Goal: Transaction & Acquisition: Purchase product/service

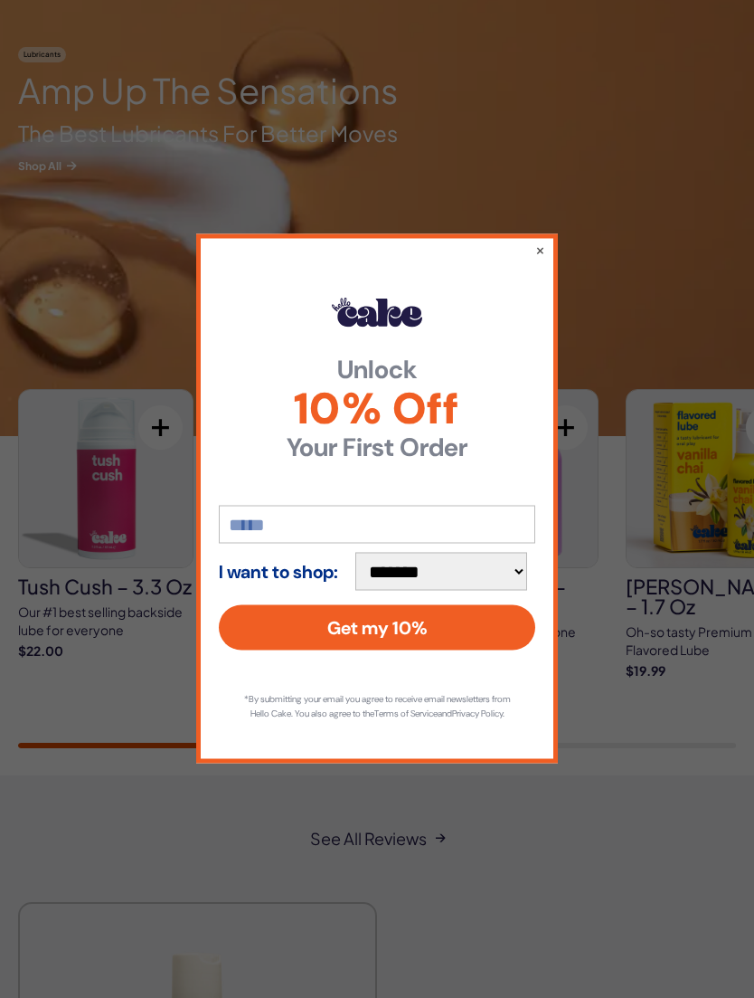
scroll to position [2645, 0]
click at [546, 259] on button "×" at bounding box center [541, 250] width 10 height 18
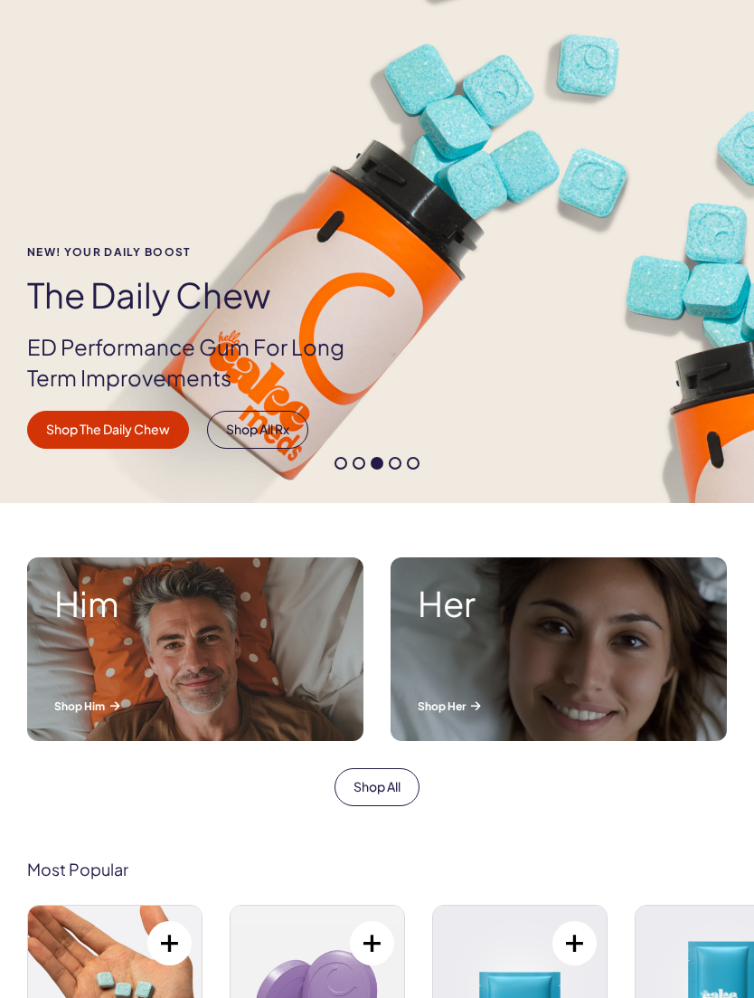
scroll to position [0, 0]
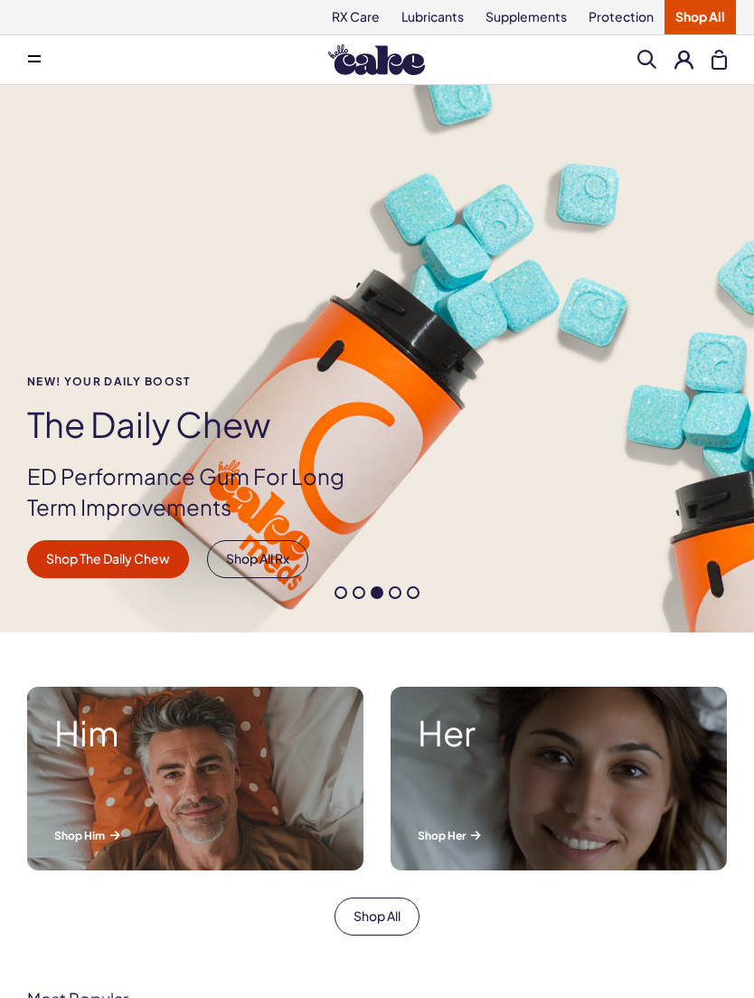
click at [37, 65] on button at bounding box center [34, 60] width 36 height 36
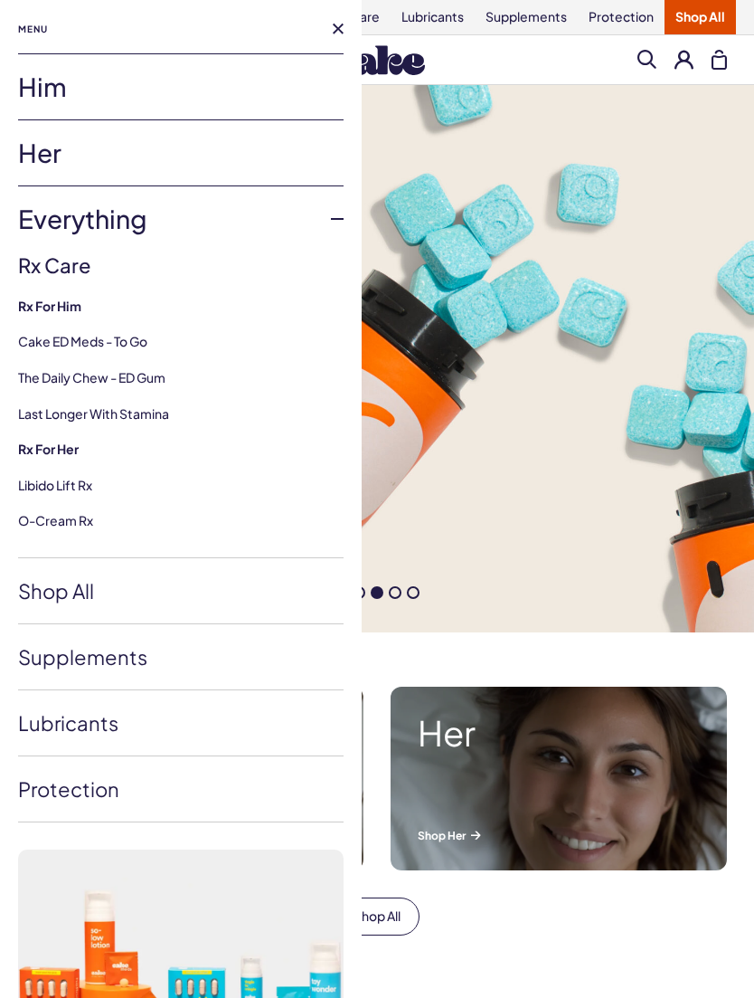
click at [37, 64] on link "Him" at bounding box center [181, 86] width 326 height 65
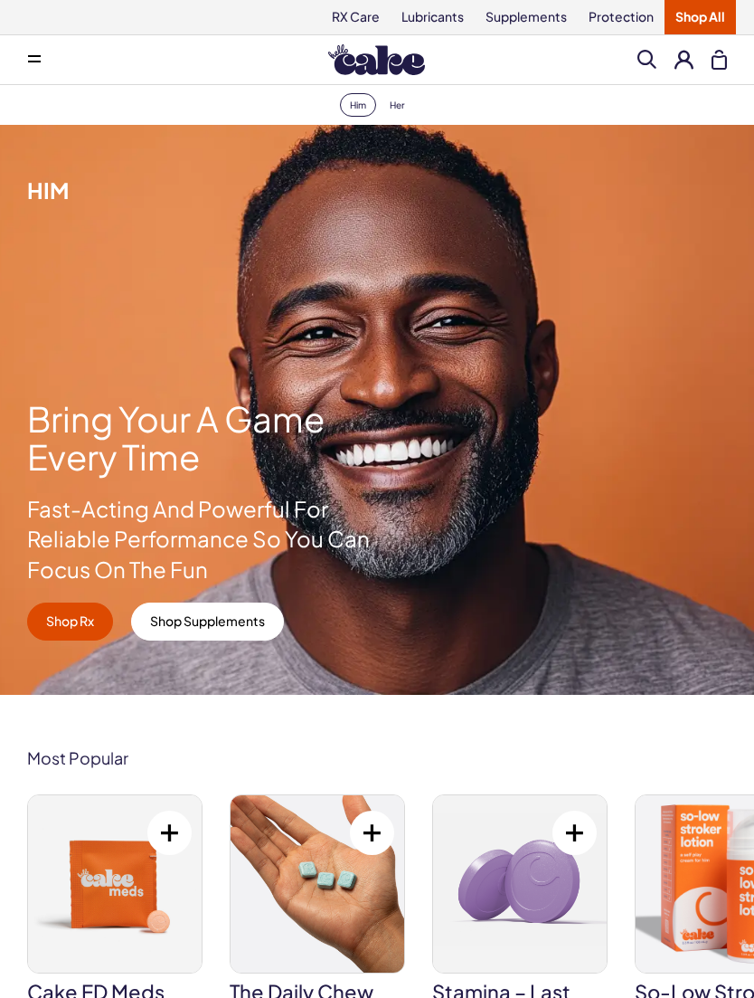
click at [47, 72] on button at bounding box center [34, 60] width 36 height 36
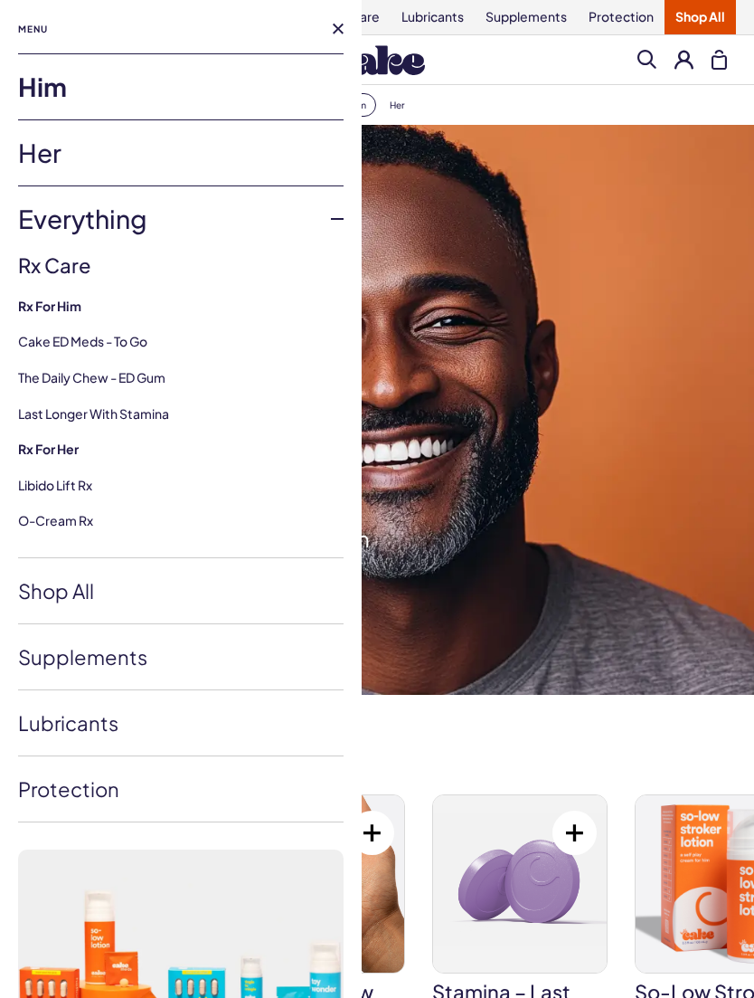
click at [47, 153] on link "Her" at bounding box center [181, 152] width 326 height 65
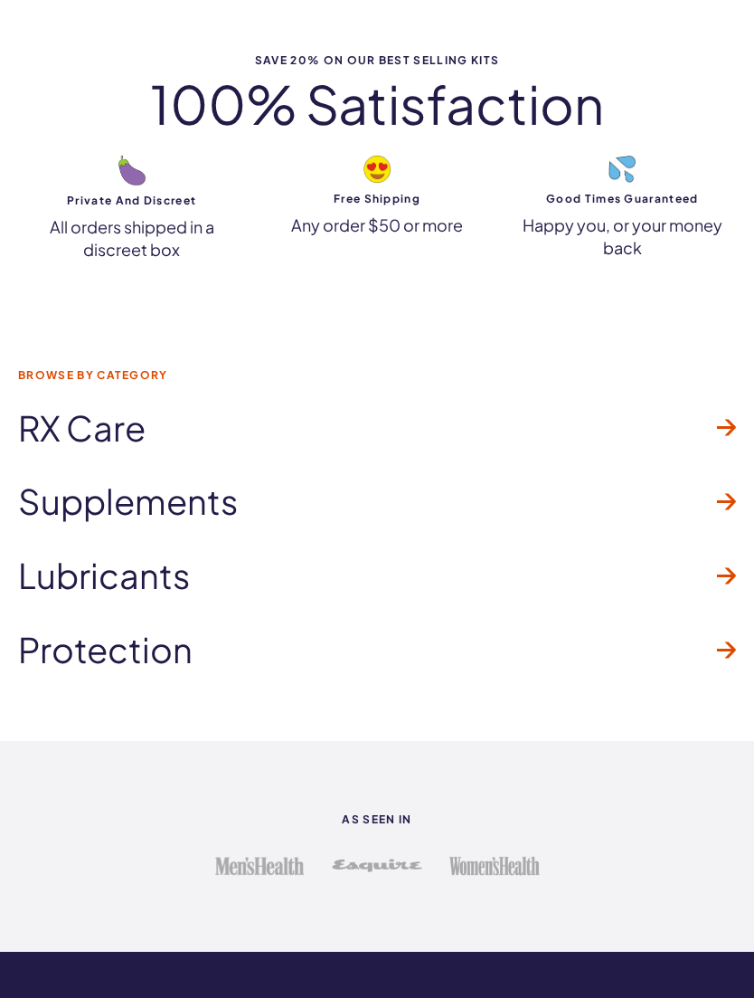
scroll to position [4426, 0]
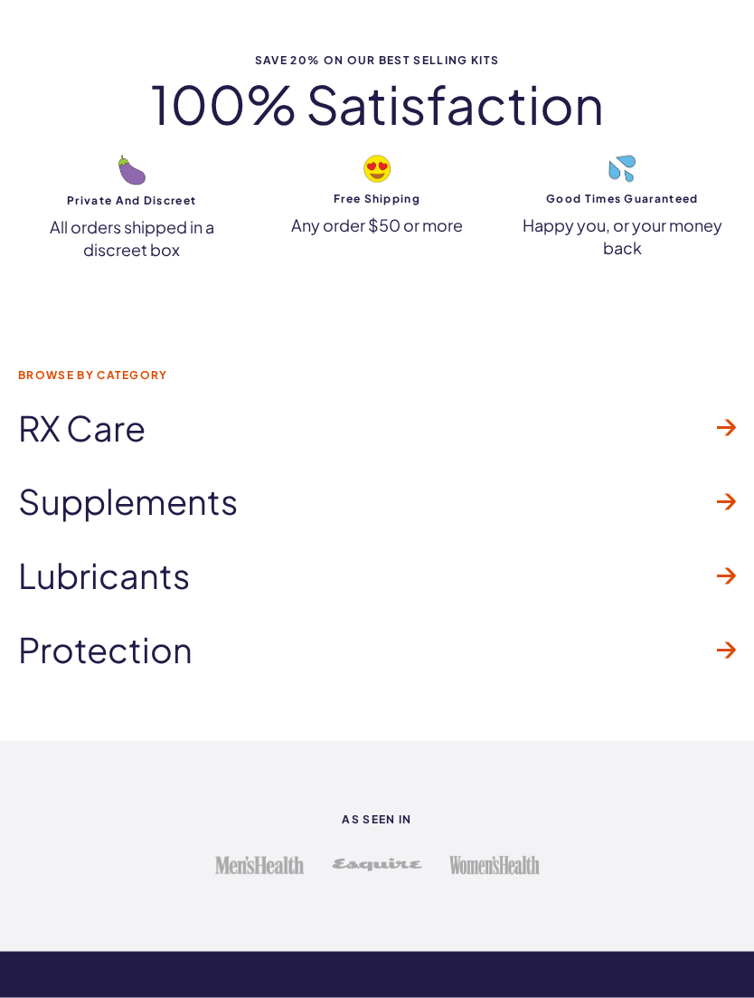
click at [60, 569] on span "Lubricants" at bounding box center [104, 575] width 172 height 38
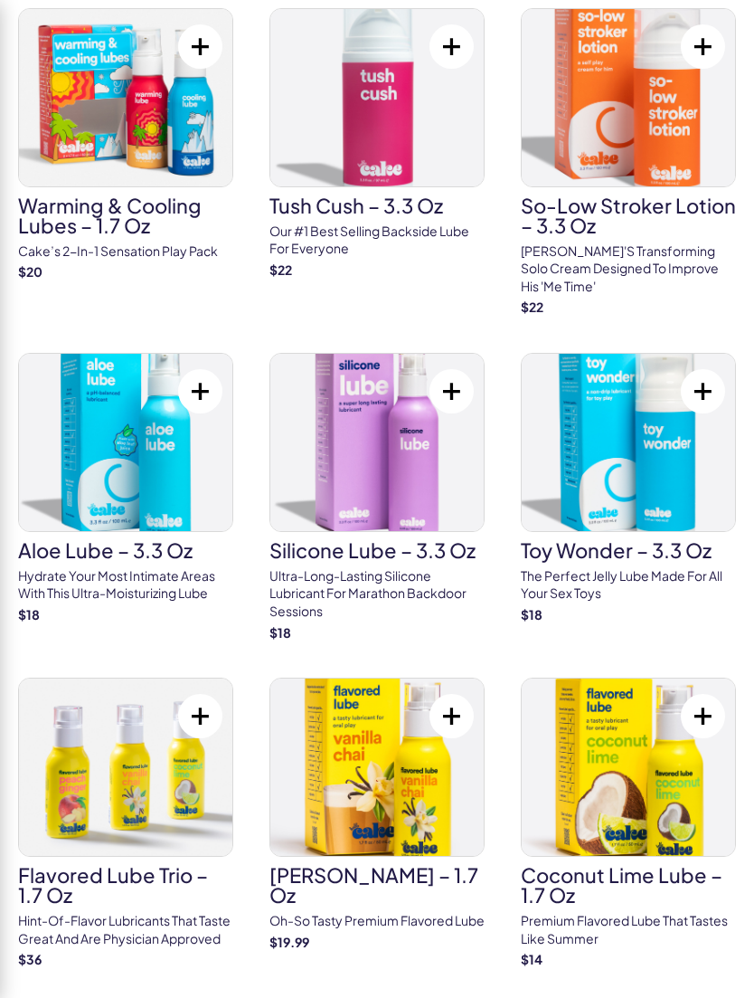
scroll to position [1569, 0]
click at [677, 541] on h3 "Toy Wonder – 3.3 oz" at bounding box center [628, 551] width 215 height 20
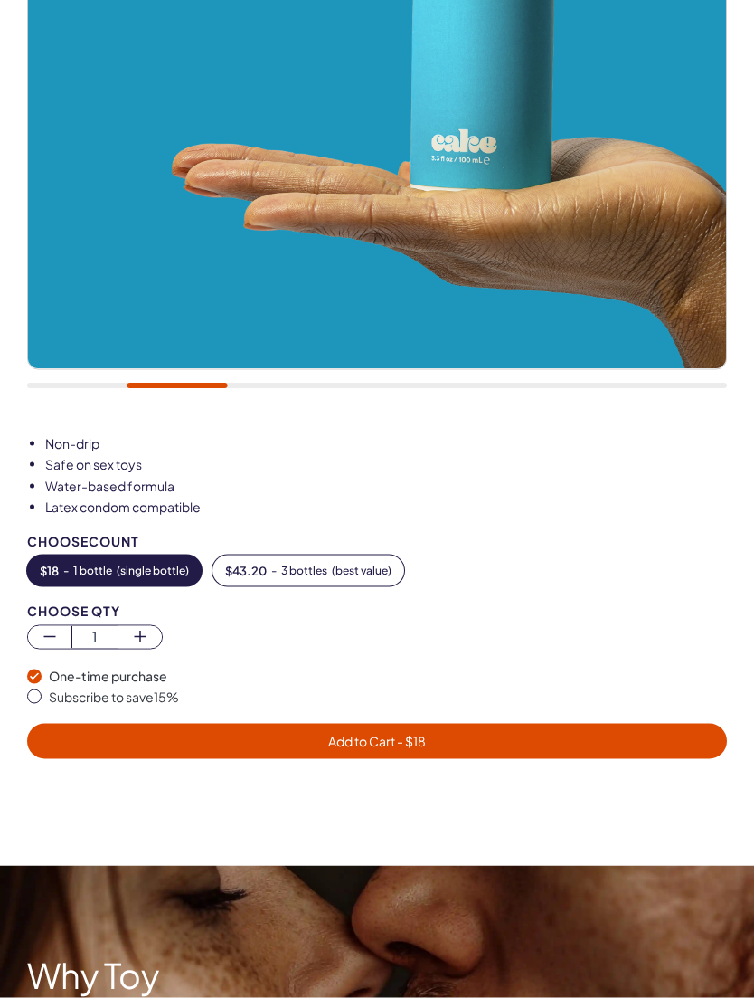
scroll to position [617, 0]
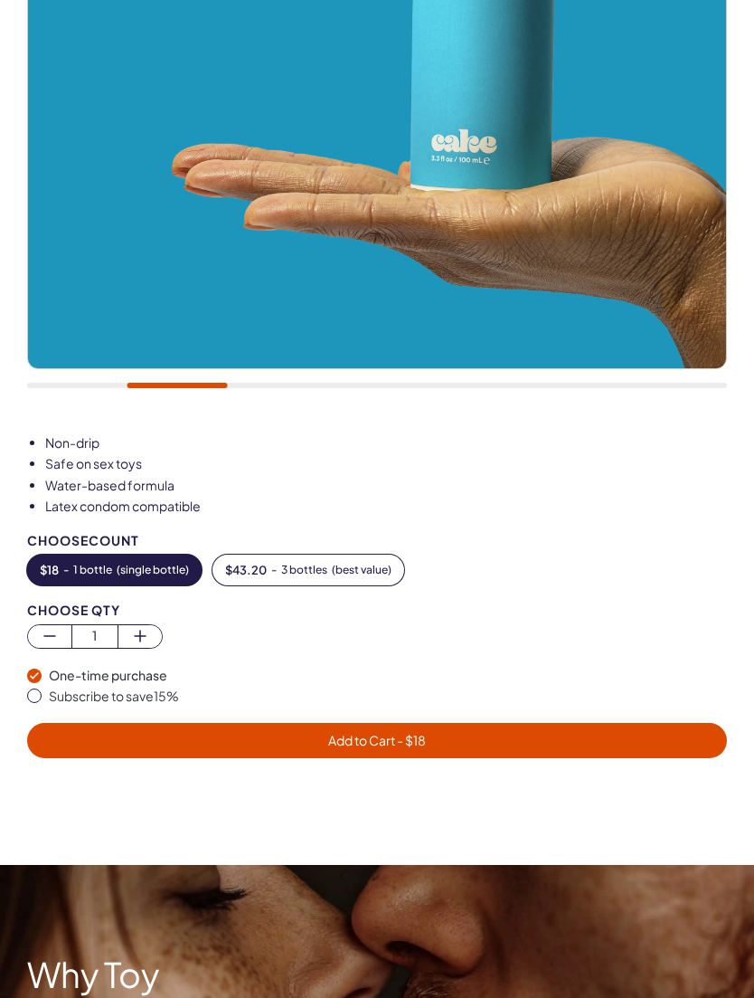
click at [79, 743] on span "Add to Cart - $ 18" at bounding box center [377, 740] width 678 height 21
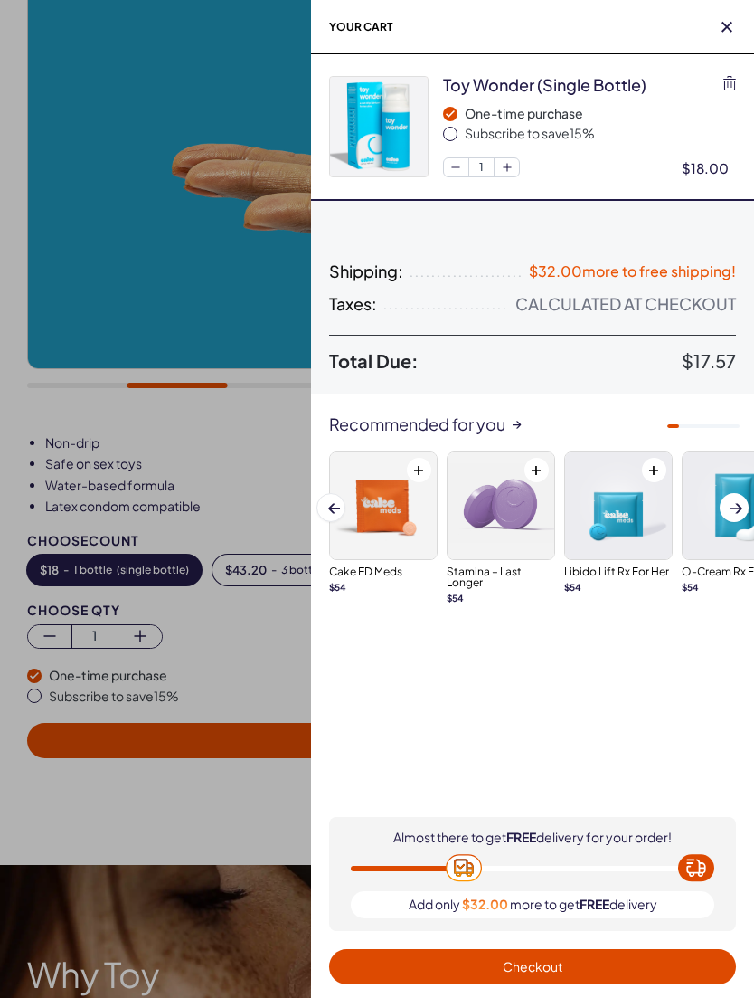
scroll to position [0, 0]
click at [33, 811] on div at bounding box center [377, 499] width 754 height 998
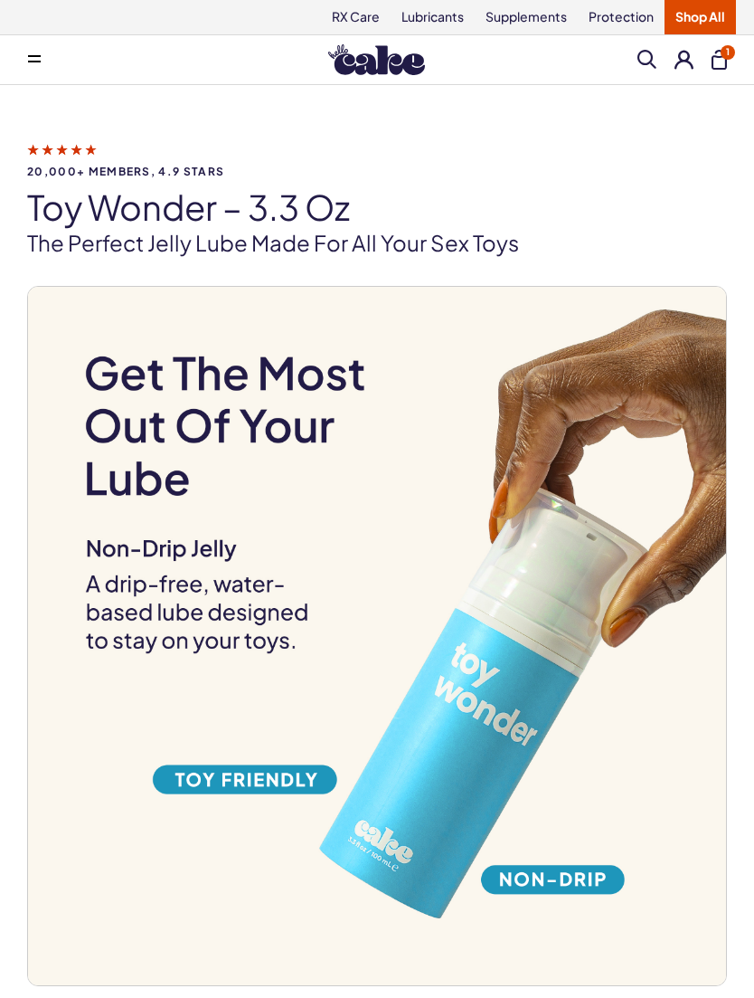
click at [37, 58] on span at bounding box center [34, 59] width 13 height 9
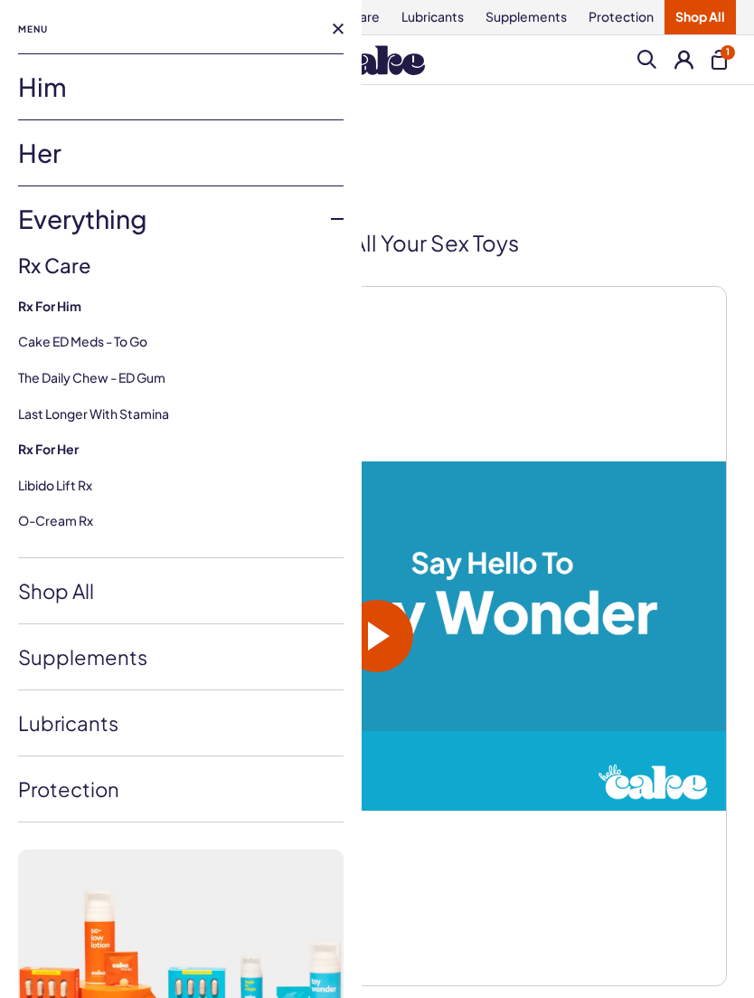
click at [39, 656] on link "Supplements" at bounding box center [181, 656] width 326 height 65
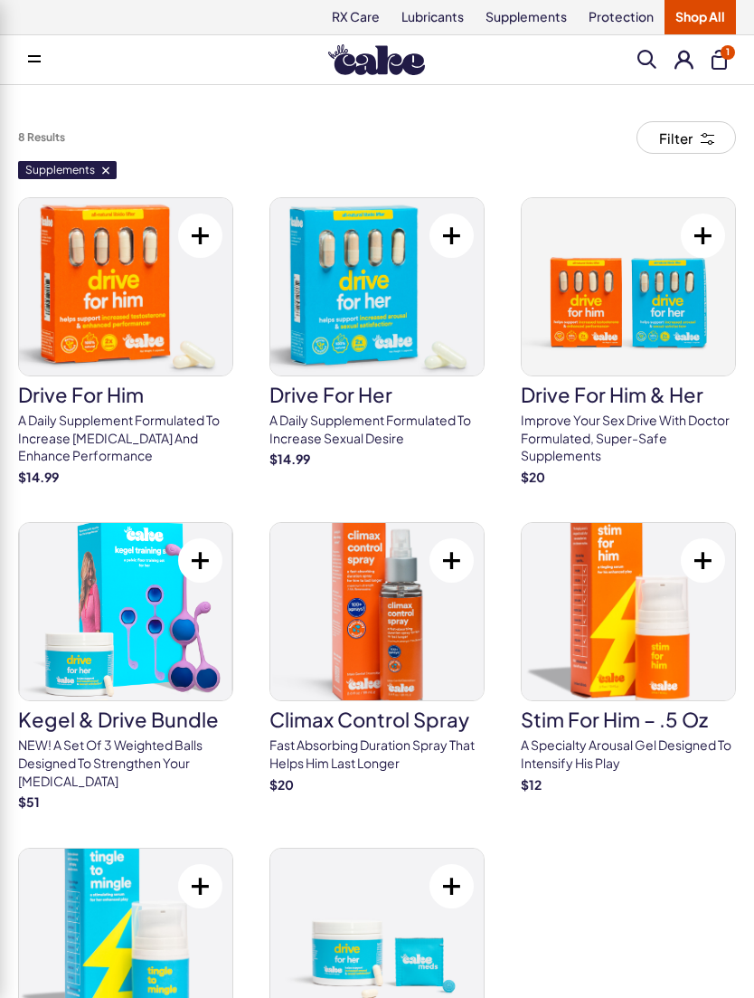
click at [35, 71] on button at bounding box center [34, 60] width 36 height 36
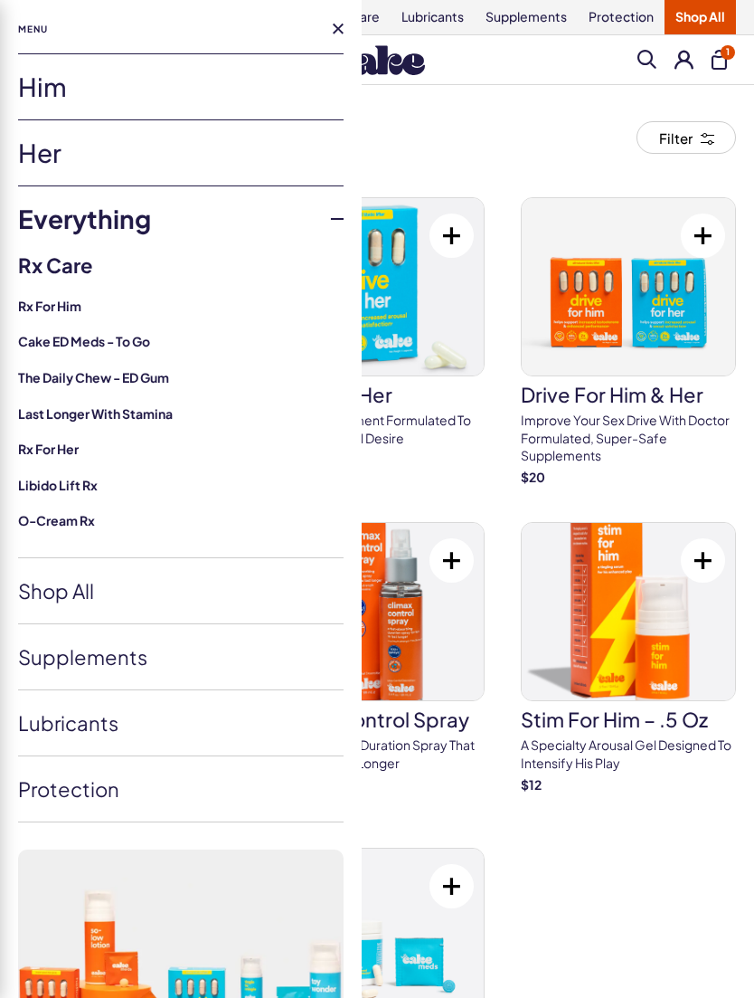
click at [37, 108] on link "Him" at bounding box center [181, 86] width 326 height 65
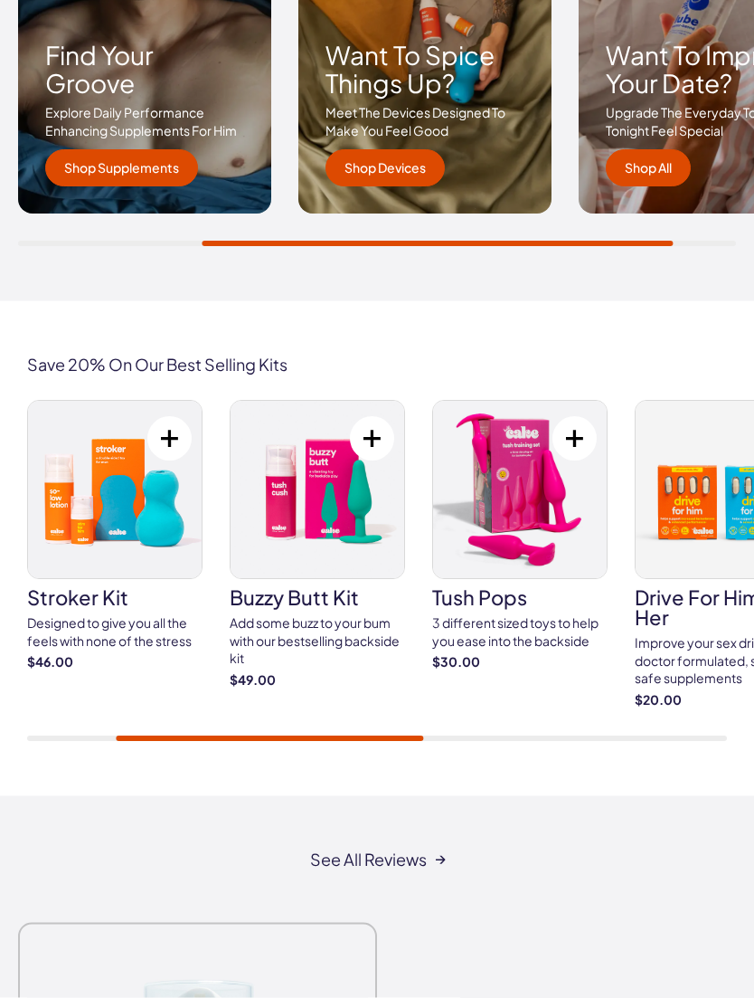
scroll to position [2986, 0]
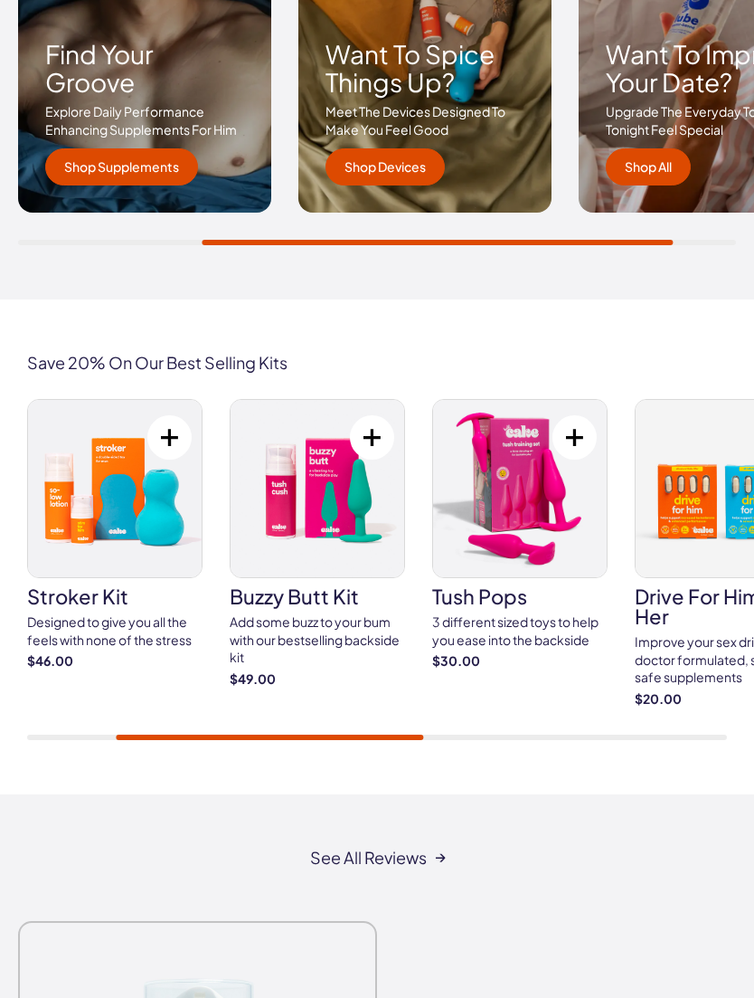
click at [62, 625] on div "Designed to give you all the feels with none of the stress" at bounding box center [115, 630] width 176 height 35
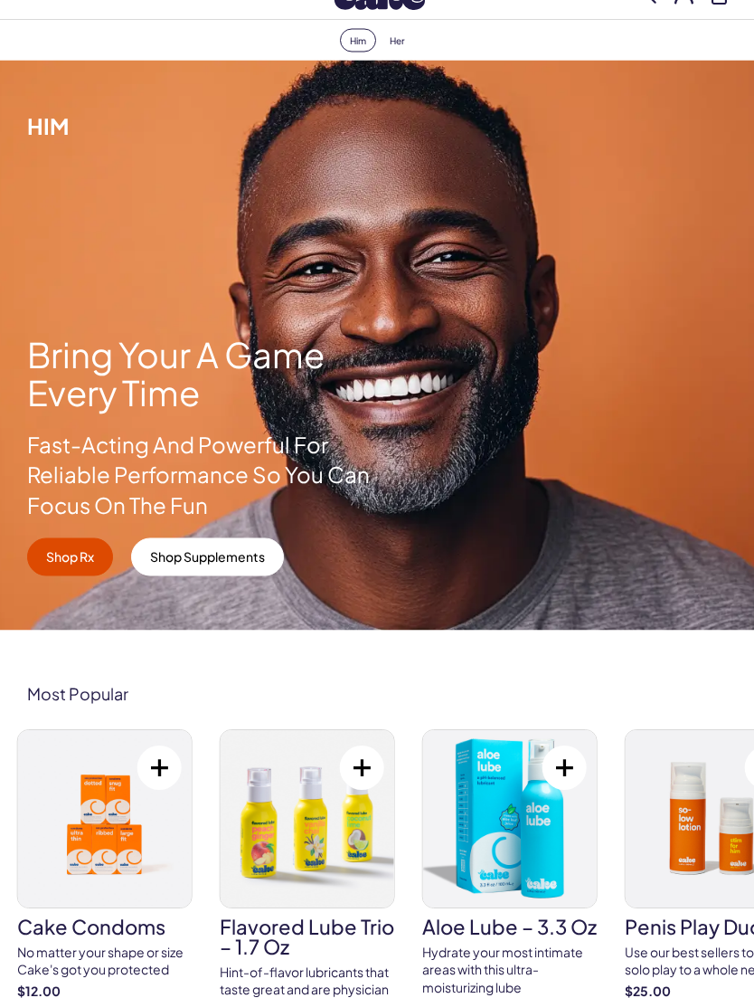
scroll to position [0, 0]
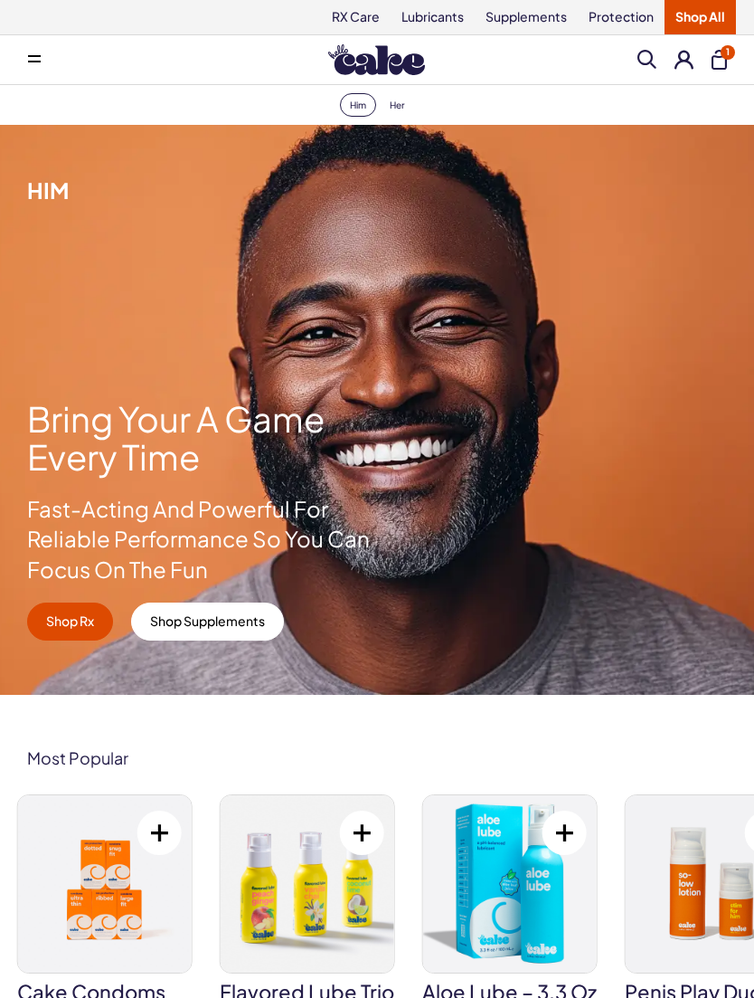
click at [40, 72] on button at bounding box center [34, 60] width 36 height 36
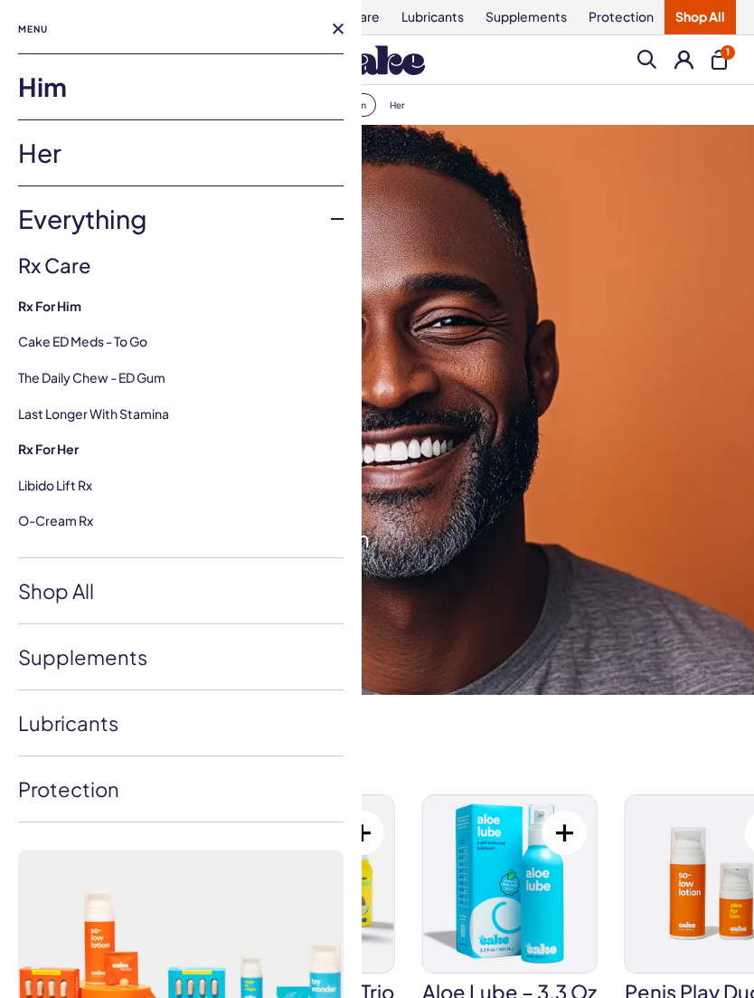
click at [44, 157] on link "Her" at bounding box center [181, 152] width 326 height 65
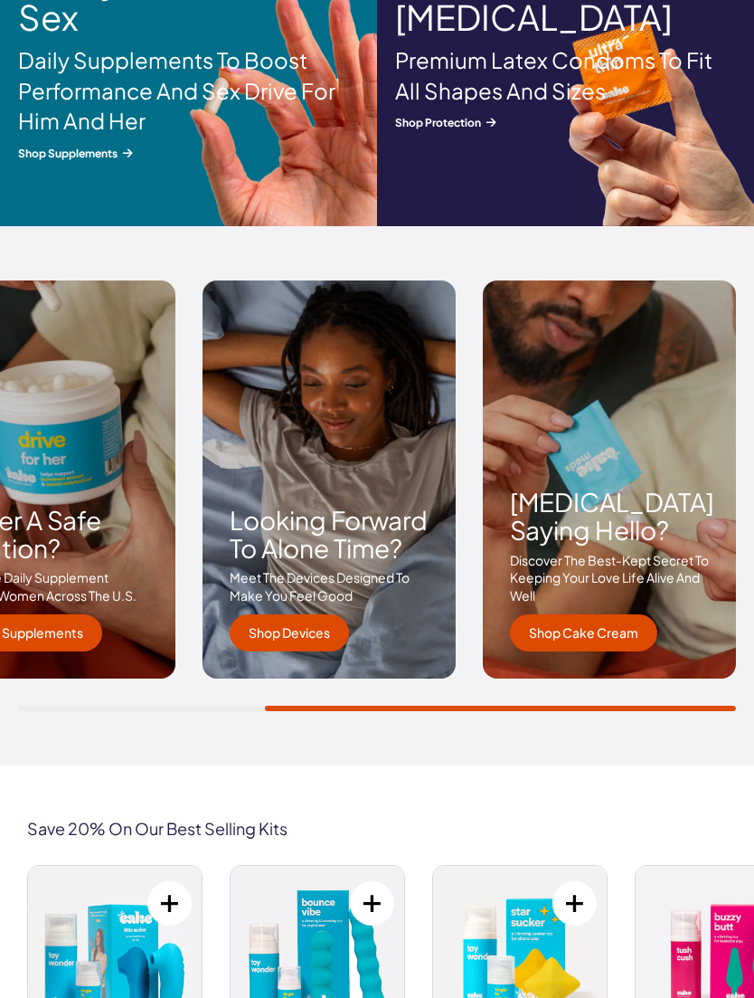
scroll to position [2529, 0]
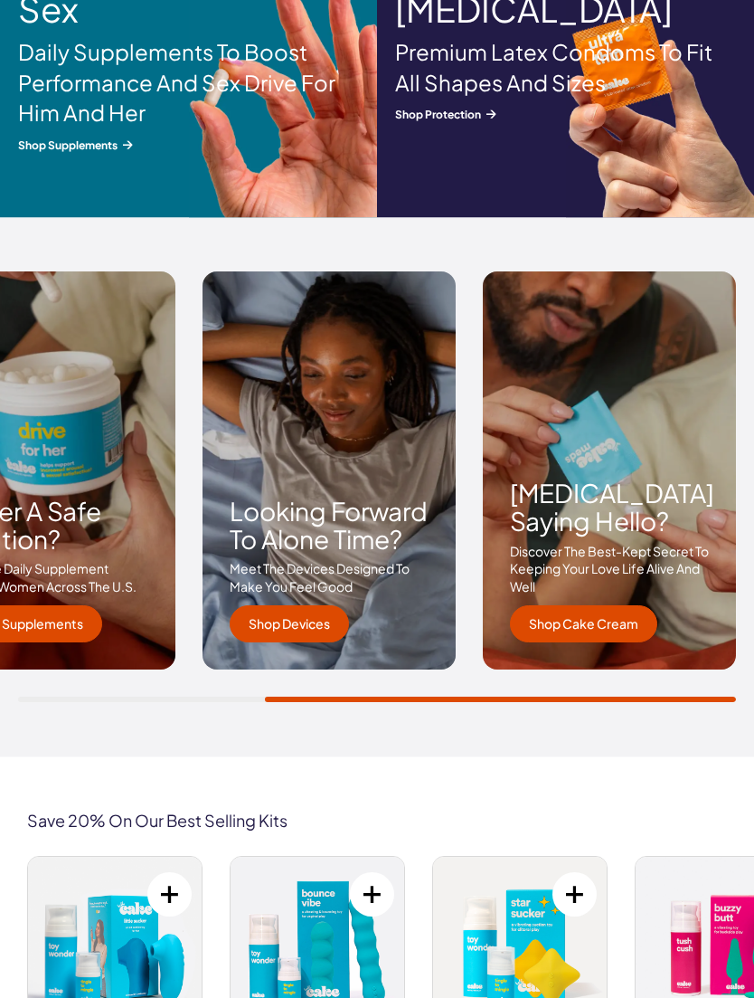
click at [265, 616] on link "Shop Devices" at bounding box center [289, 625] width 119 height 38
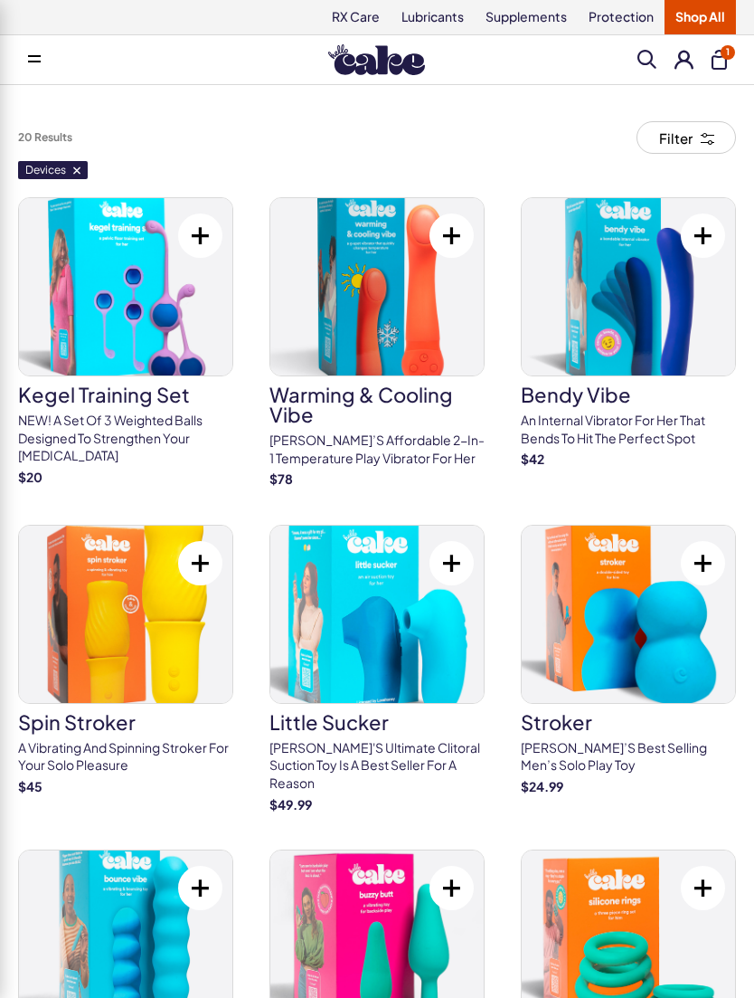
click at [31, 62] on icon at bounding box center [34, 62] width 13 height 2
click at [715, 63] on button "1" at bounding box center [719, 60] width 15 height 20
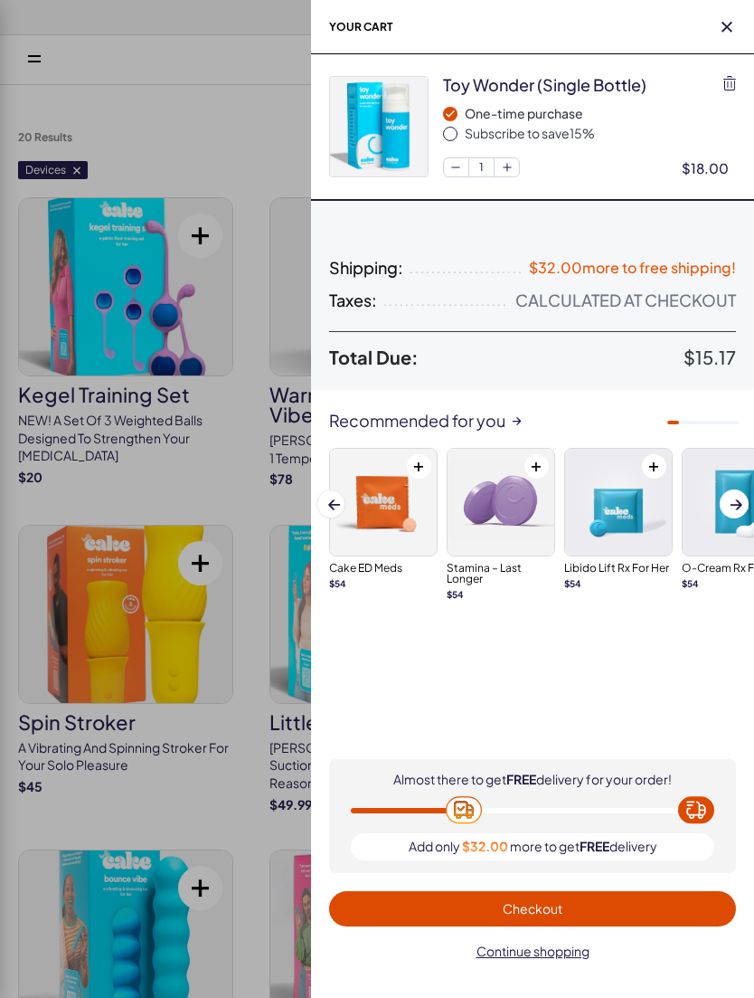
click at [714, 62] on div "toy wonder (single bottle) One-time purchase Subscribe to save 15 % 1 $18.00" at bounding box center [532, 126] width 407 height 145
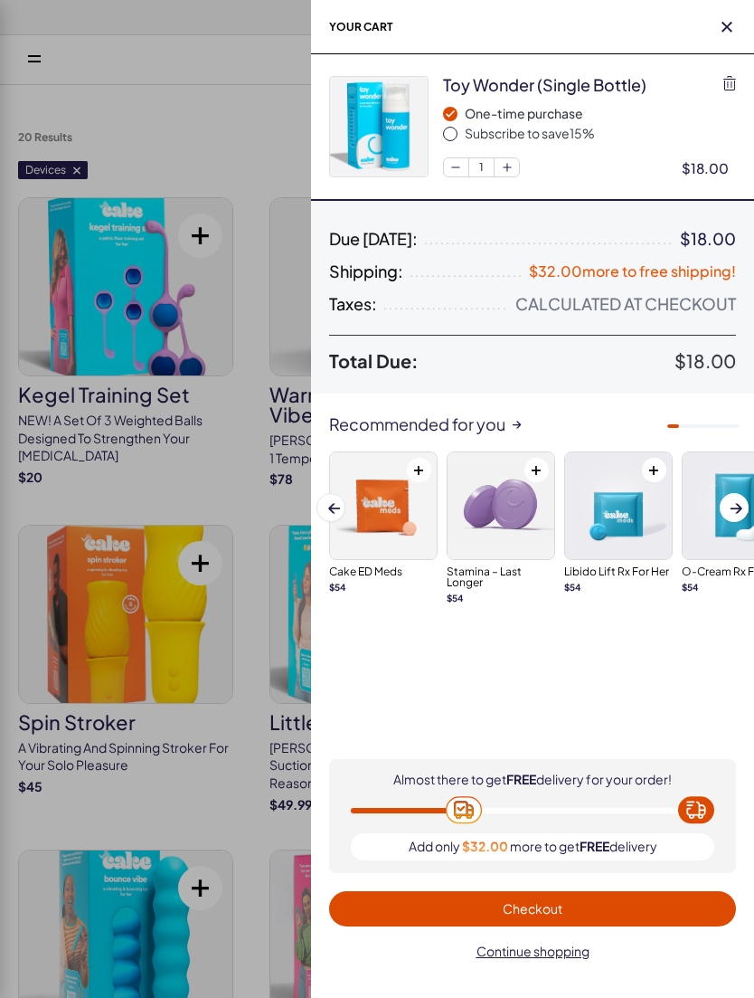
click at [653, 901] on span "Checkout" at bounding box center [532, 908] width 385 height 21
click at [642, 900] on span "Checkout" at bounding box center [532, 908] width 385 height 21
click at [650, 900] on span "Checkout" at bounding box center [532, 908] width 385 height 21
click at [620, 902] on span "Checkout" at bounding box center [532, 908] width 385 height 21
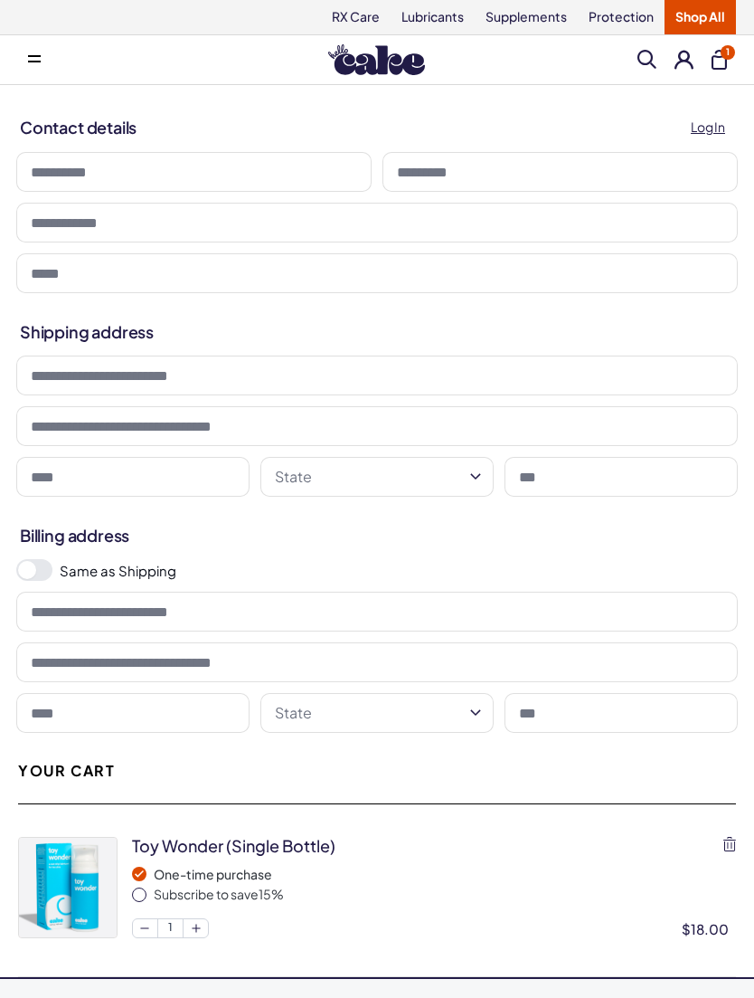
click at [49, 176] on input at bounding box center [194, 172] width 356 height 40
type input "****"
click at [413, 175] on input at bounding box center [561, 172] width 356 height 40
type input "*"
type input "********"
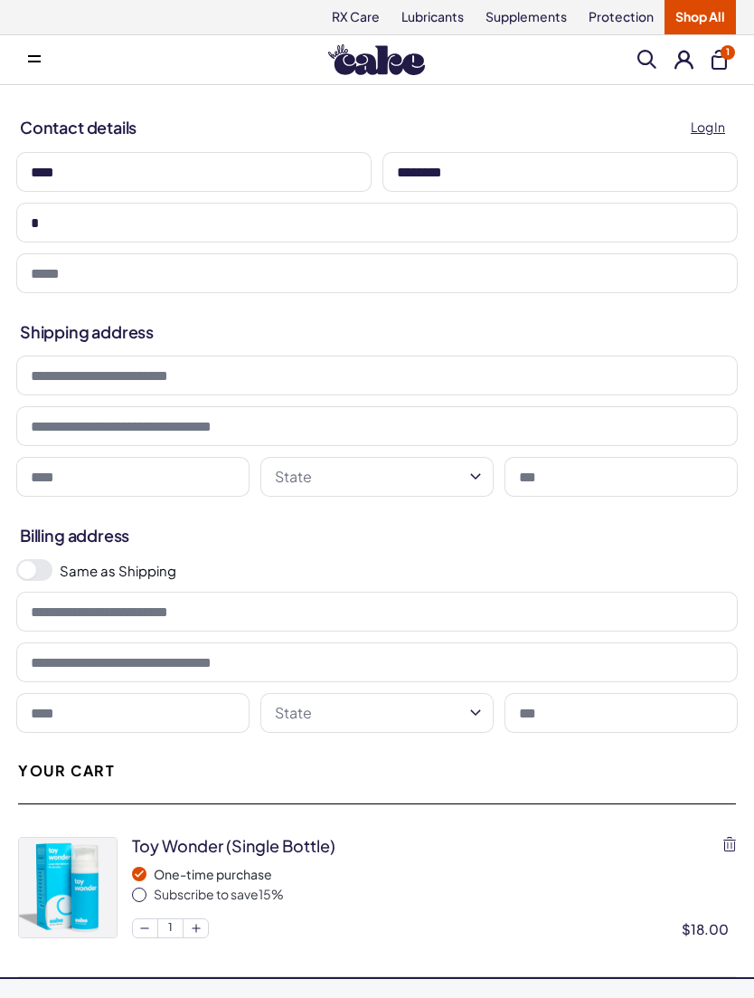
type input "**"
type input "**********"
type input "**"
click at [178, 279] on input "**********" at bounding box center [377, 273] width 722 height 40
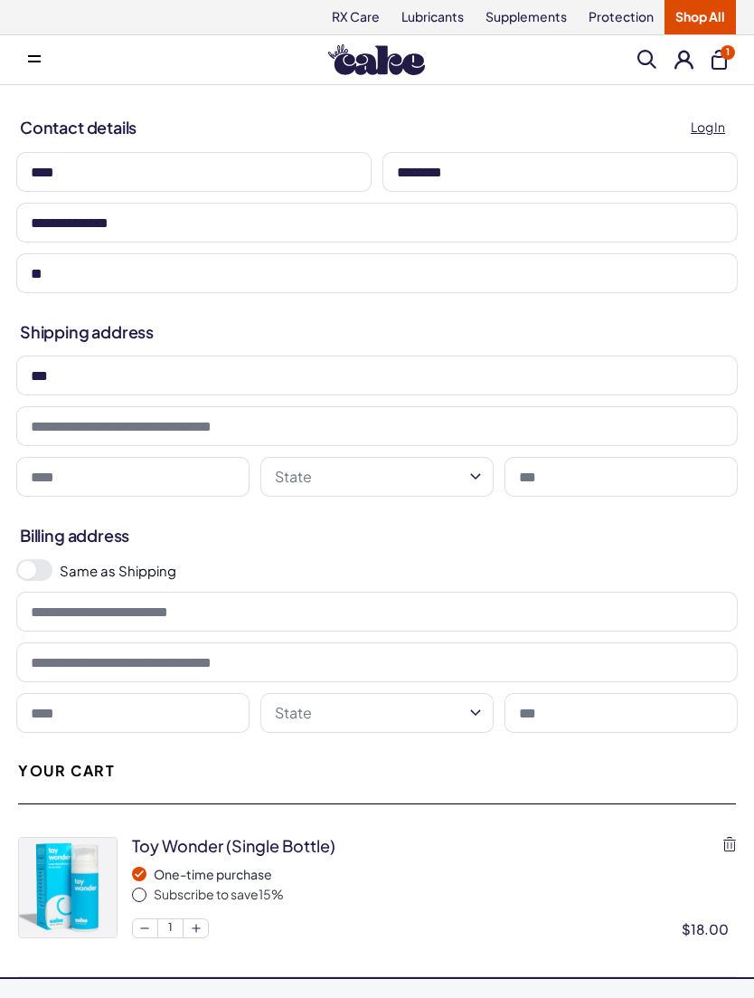
type input "*"
type input "**********"
click at [76, 379] on input "**" at bounding box center [377, 376] width 722 height 40
type input "**********"
click at [45, 435] on input at bounding box center [377, 426] width 722 height 40
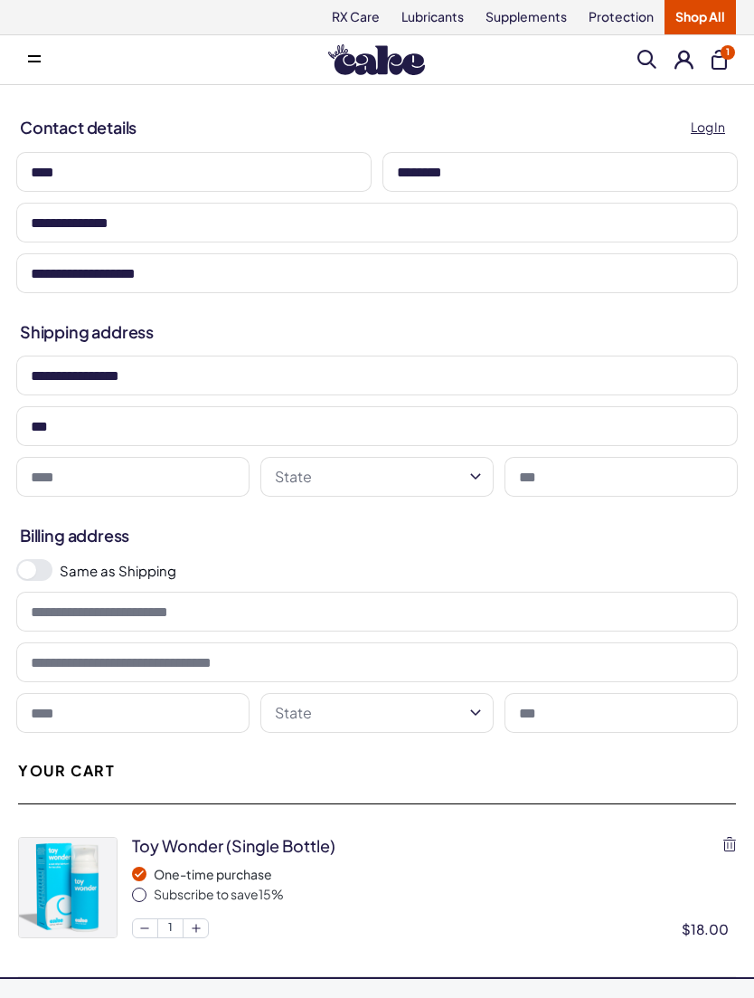
type input "***"
click at [33, 486] on input at bounding box center [132, 477] width 233 height 40
type input "********"
click at [297, 485] on button "State" at bounding box center [377, 477] width 233 height 40
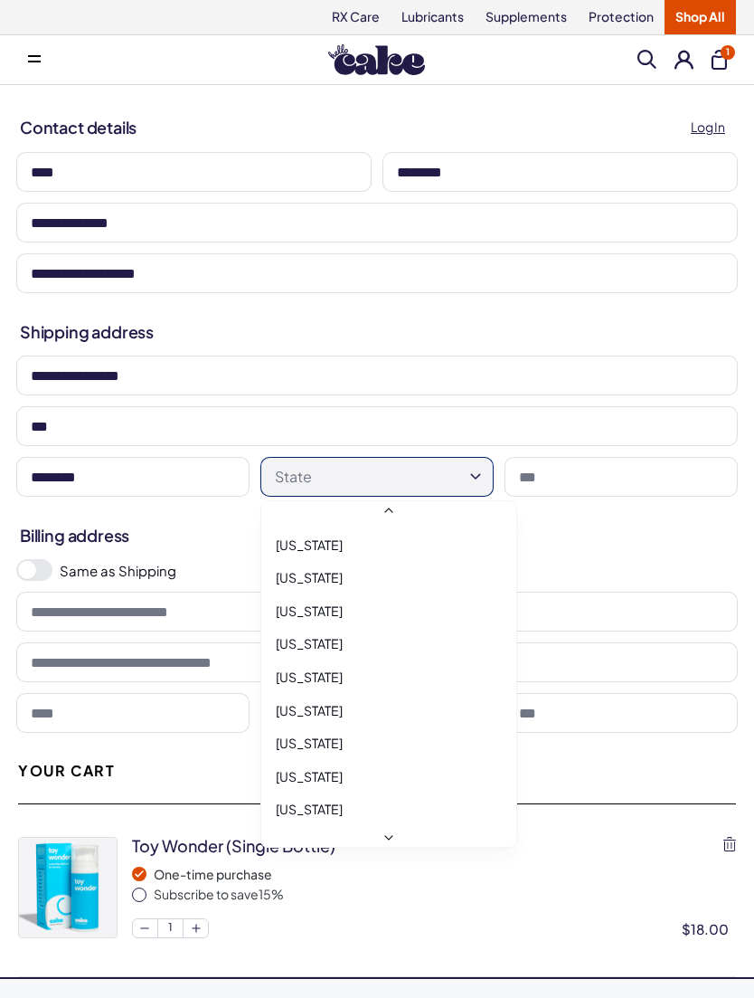
scroll to position [1091, 0]
click at [287, 735] on span "[US_STATE]" at bounding box center [309, 744] width 67 height 18
select select "**"
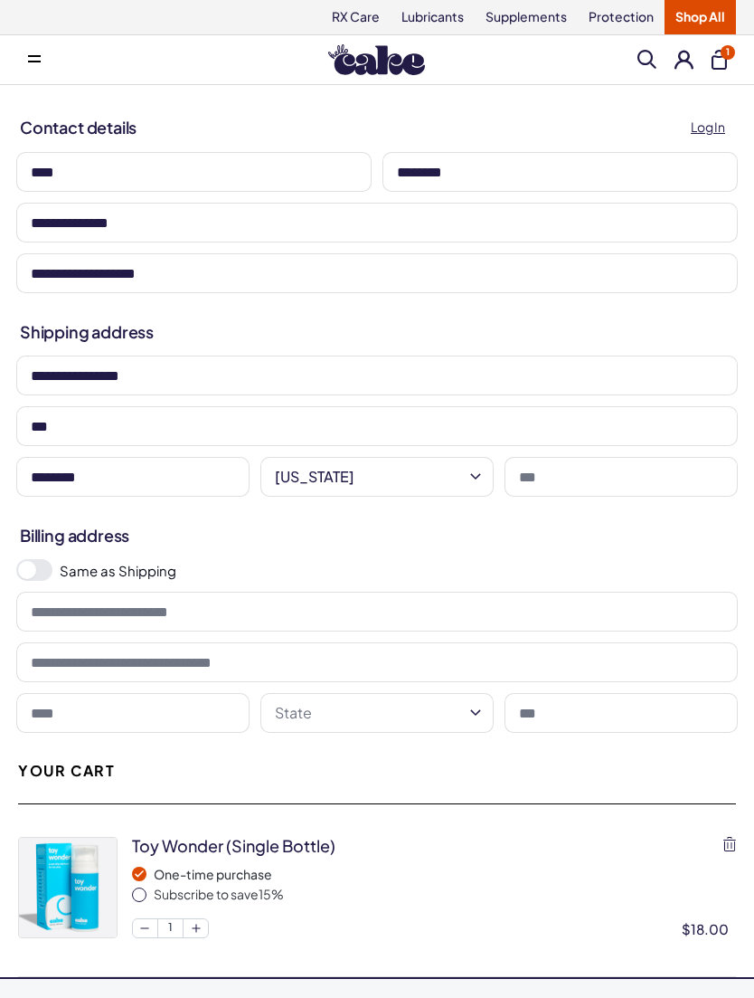
click at [527, 470] on input at bounding box center [621, 477] width 233 height 40
type input "*****"
click at [32, 572] on span at bounding box center [27, 570] width 18 height 18
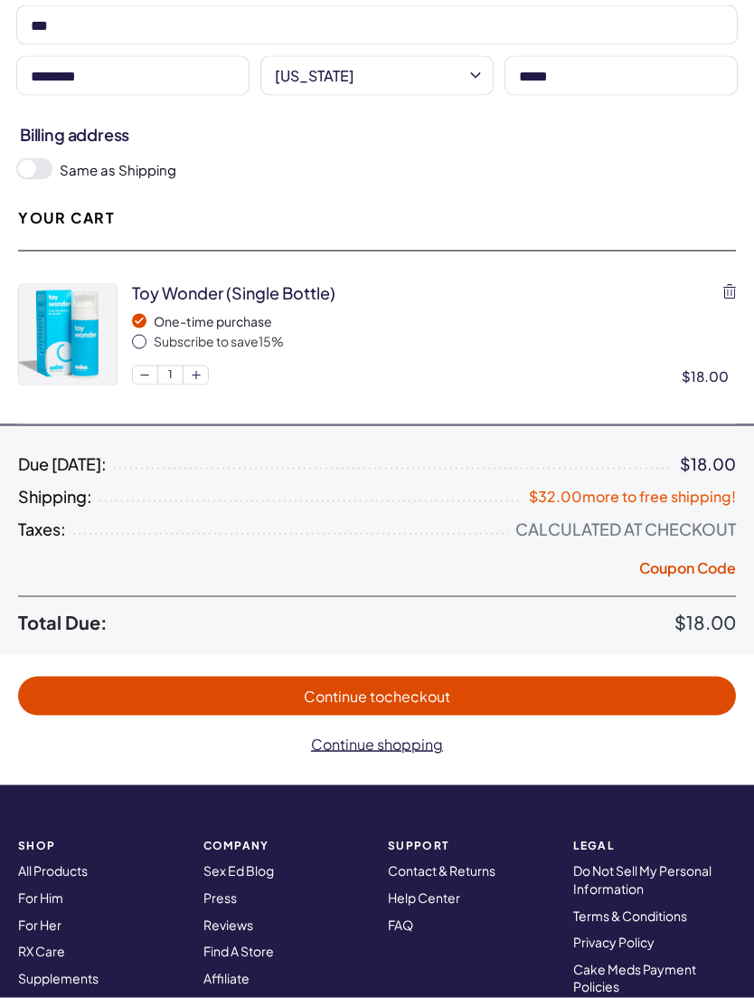
click at [122, 702] on span "Continue to checkout" at bounding box center [377, 696] width 682 height 21
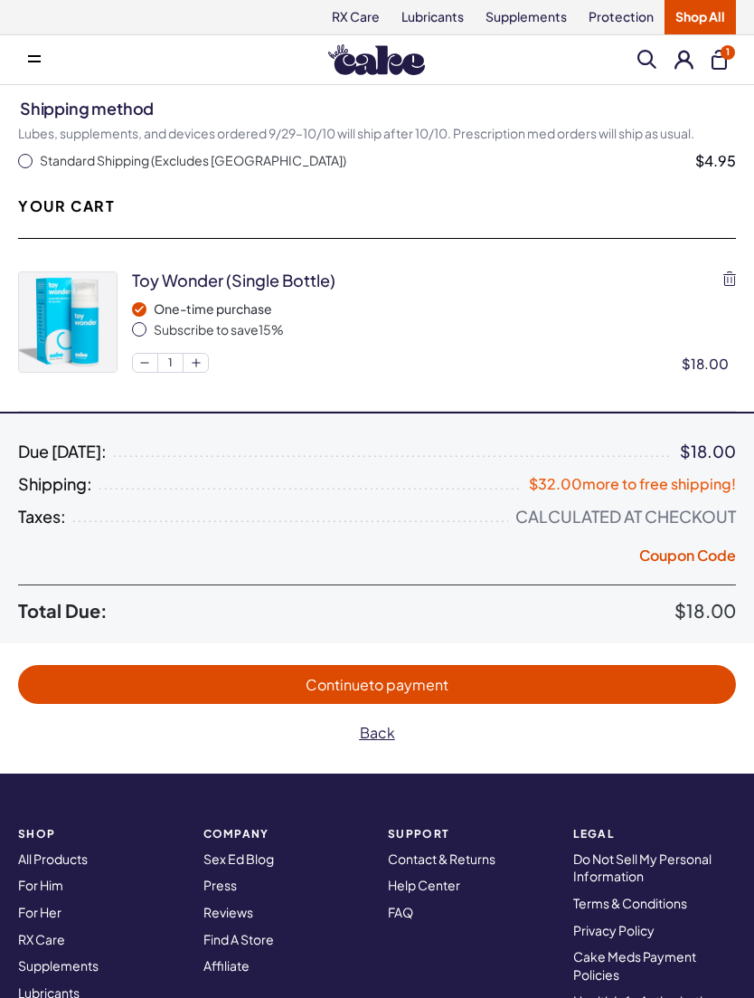
click at [192, 691] on span "Continue to payment" at bounding box center [377, 684] width 682 height 21
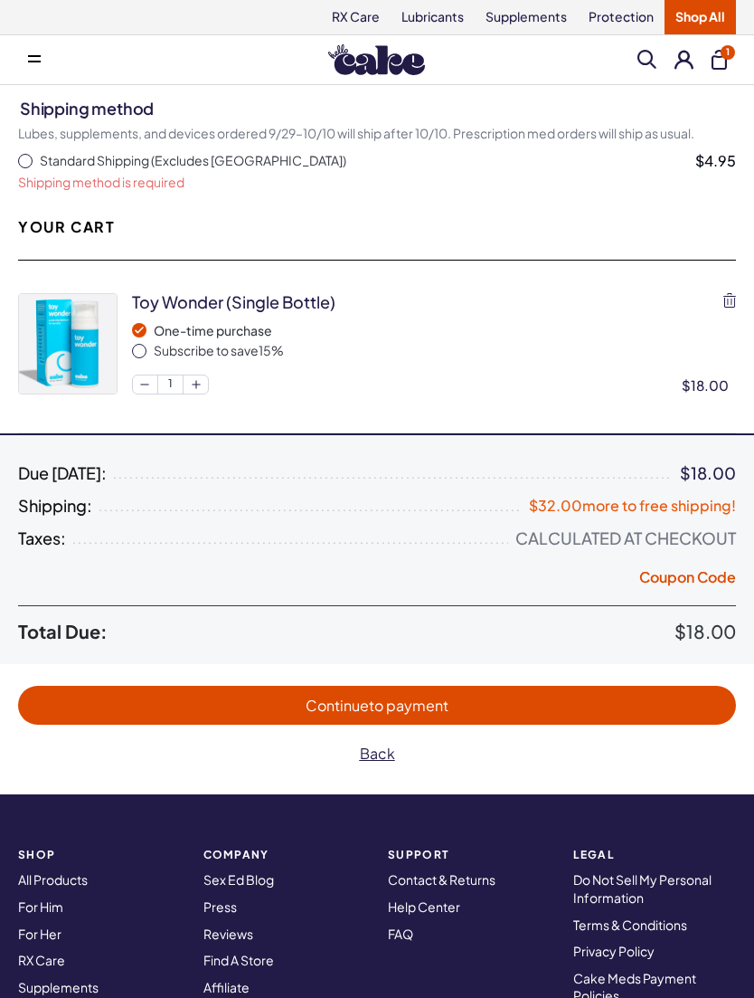
click at [33, 163] on button "Standard Shipping (Excludes [GEOGRAPHIC_DATA]) $4.95" at bounding box center [377, 161] width 718 height 18
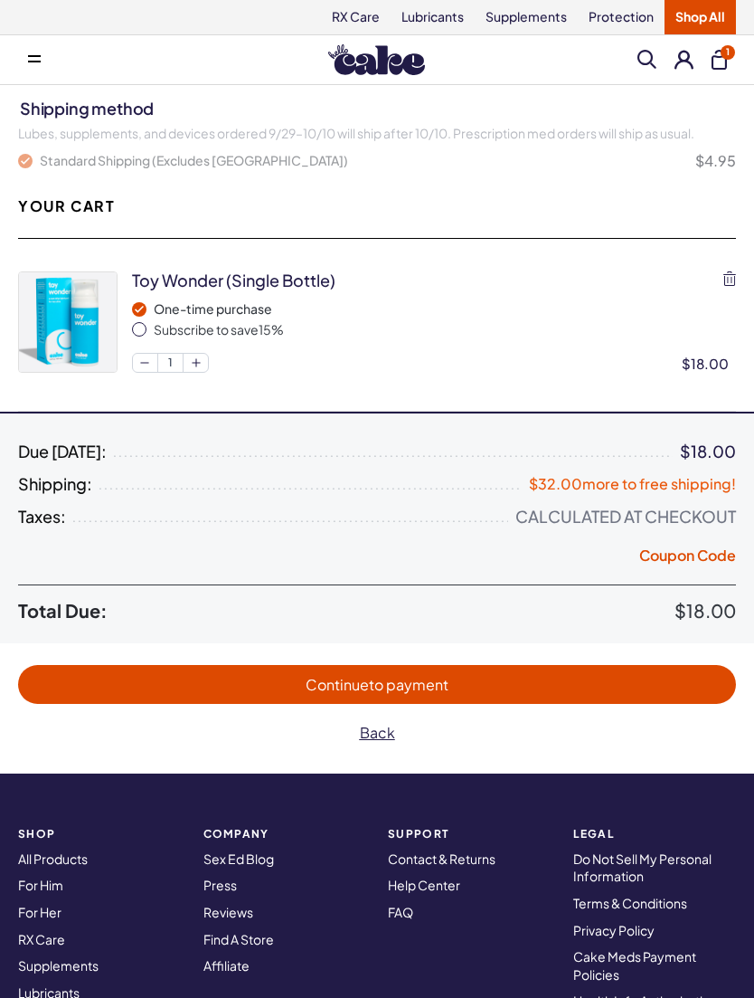
click at [255, 693] on button "Continue to payment" at bounding box center [377, 684] width 718 height 39
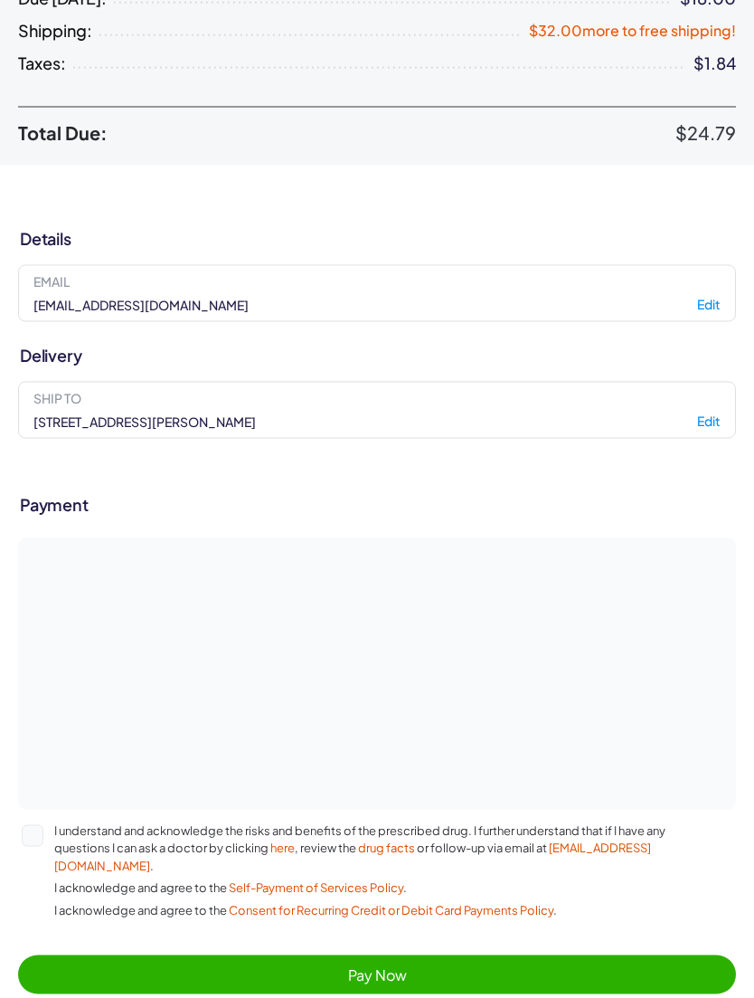
scroll to position [344, 0]
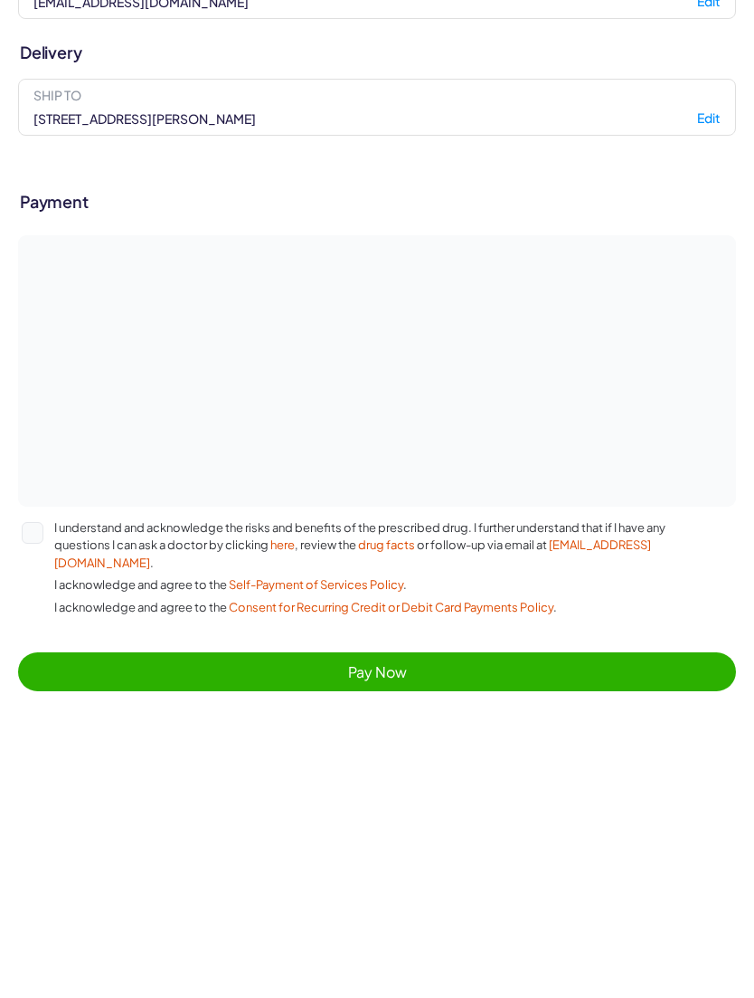
click at [124, 963] on span "Pay Now" at bounding box center [377, 973] width 682 height 21
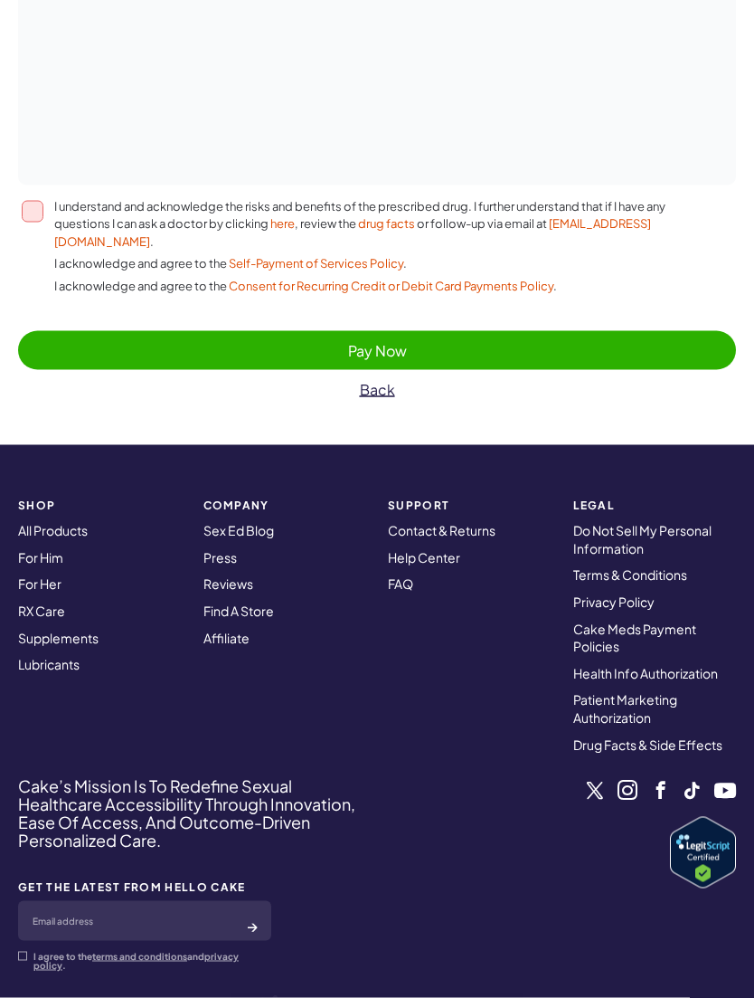
scroll to position [1053, 0]
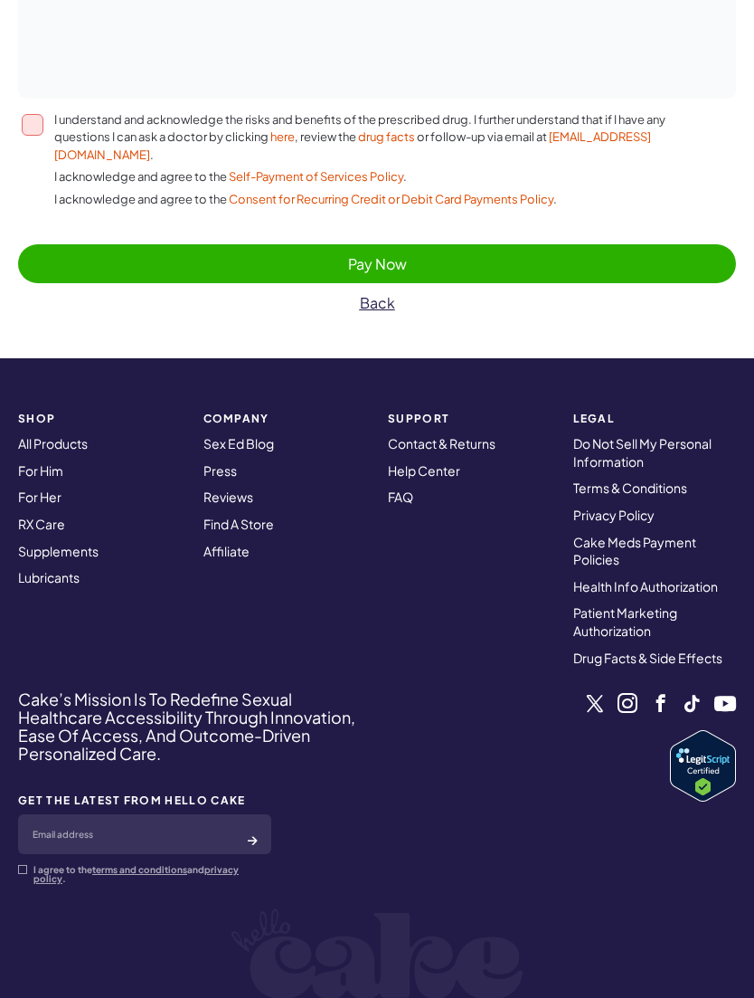
click at [25, 129] on button "I understand and acknowledge the risks and benefits of the prescribed drug. I f…" at bounding box center [33, 125] width 22 height 22
click at [88, 253] on span "Pay Now" at bounding box center [377, 263] width 682 height 21
